Goal: Task Accomplishment & Management: Use online tool/utility

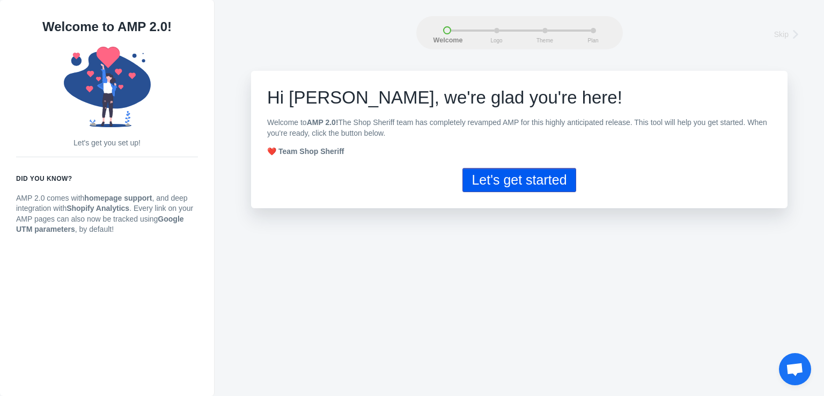
click at [522, 185] on button "Let's get started" at bounding box center [519, 180] width 113 height 24
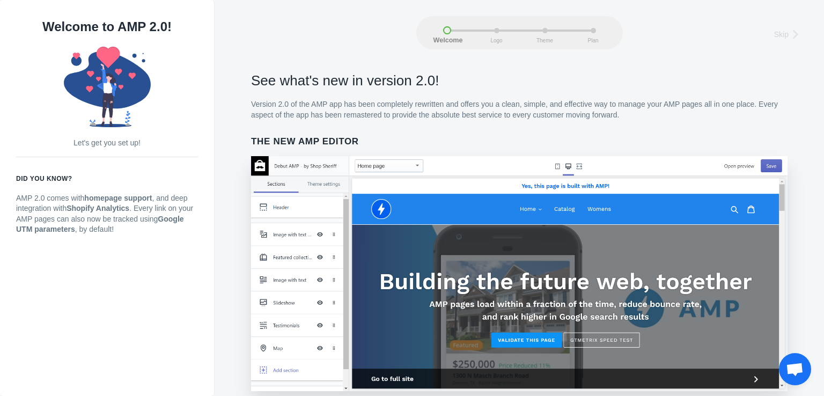
click at [522, 71] on div "See what's new in version 2.0! Version 2.0 of the AMP app has been completely r…" at bounding box center [520, 71] width 578 height 0
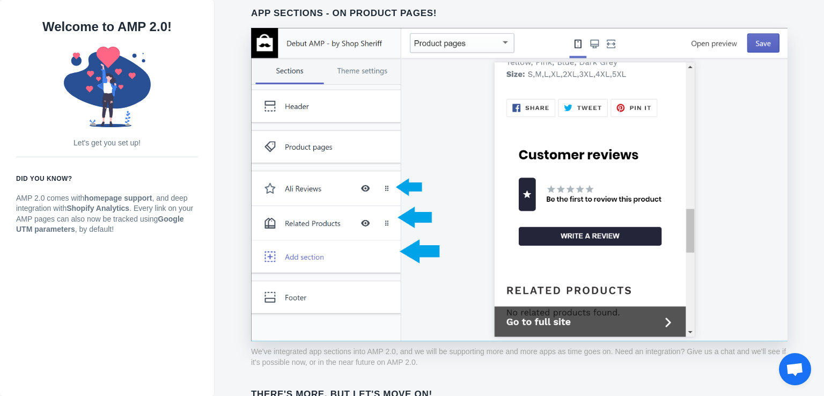
scroll to position [857, 0]
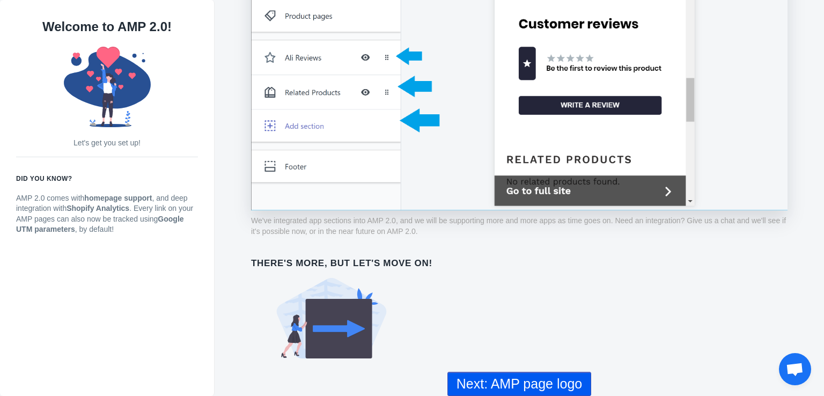
click at [501, 384] on button "Next: AMP page logo" at bounding box center [520, 384] width 144 height 24
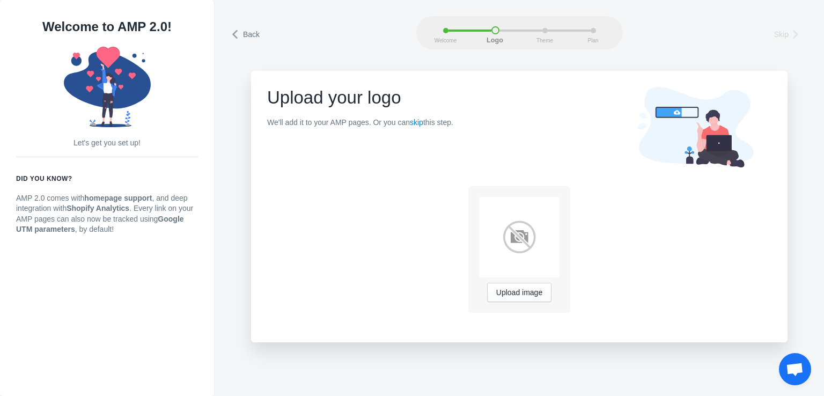
click at [479, 287] on div "Upload image" at bounding box center [519, 292] width 81 height 19
click at [507, 290] on span "Upload image" at bounding box center [519, 293] width 46 height 9
